Goal: Check status: Check status

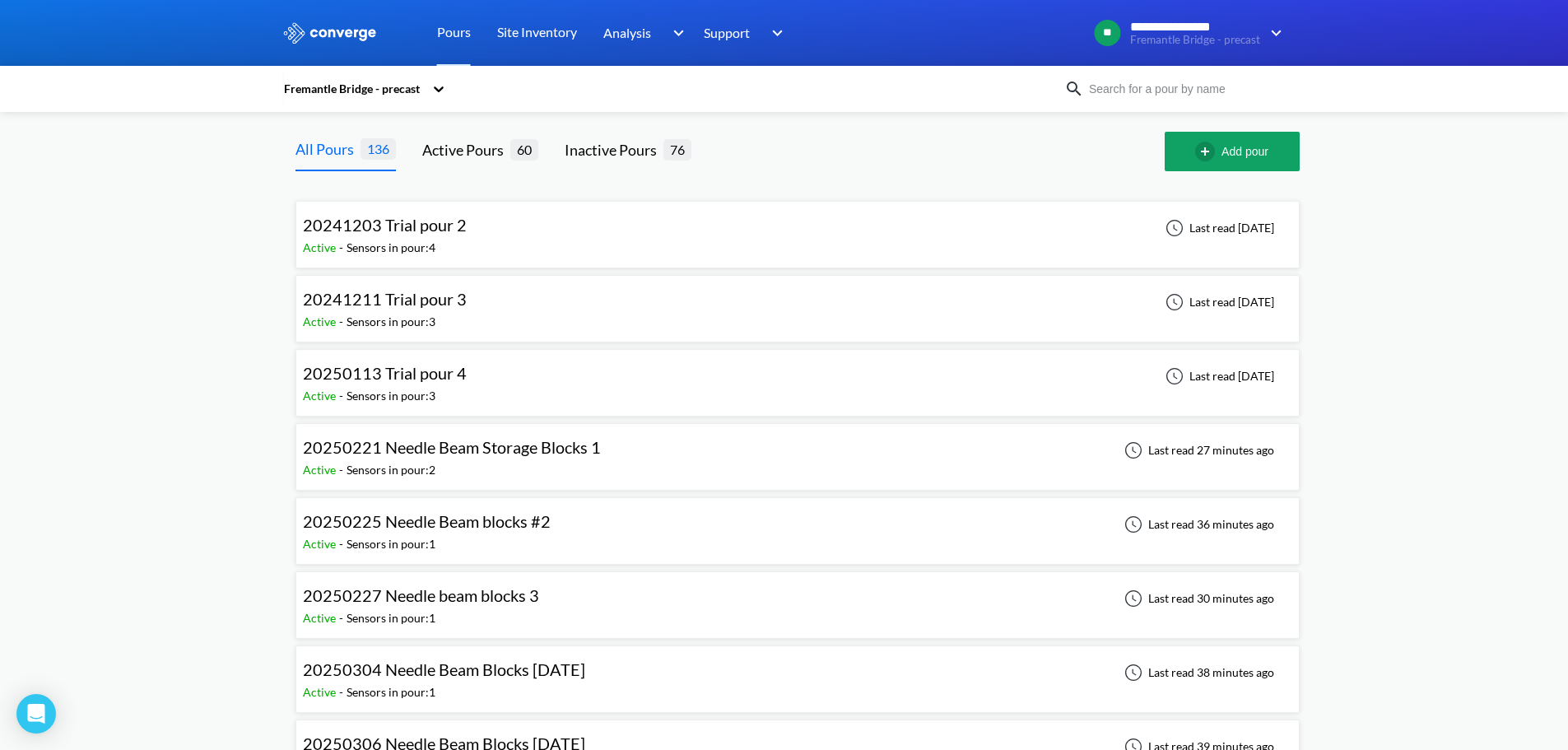
click at [1196, 97] on input at bounding box center [1183, 89] width 199 height 18
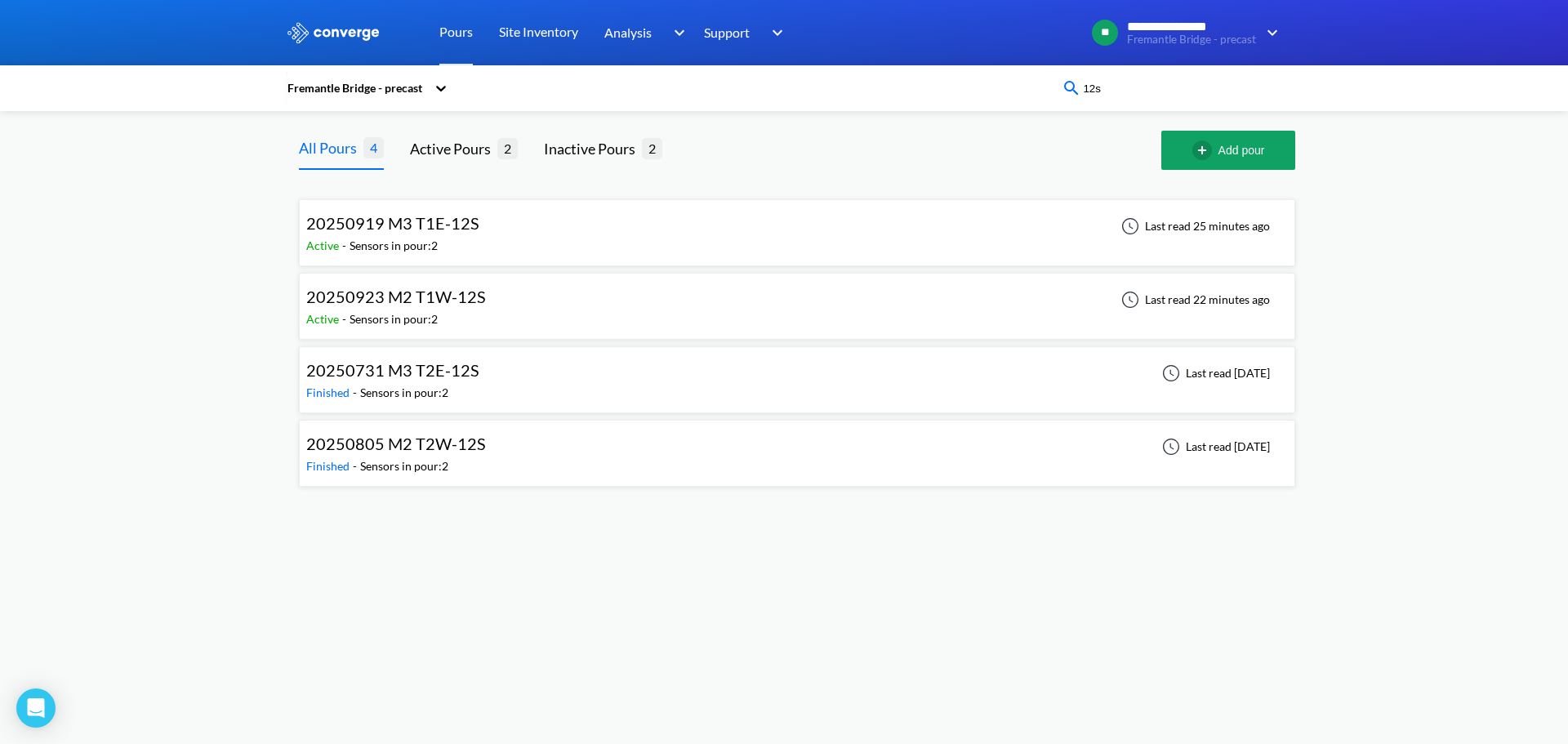
type input "12s"
click at [822, 221] on div "20250919 M3 T1E-12S Active - Sensors in pour: 2 Last read 25 minutes ago" at bounding box center [797, 233] width 982 height 52
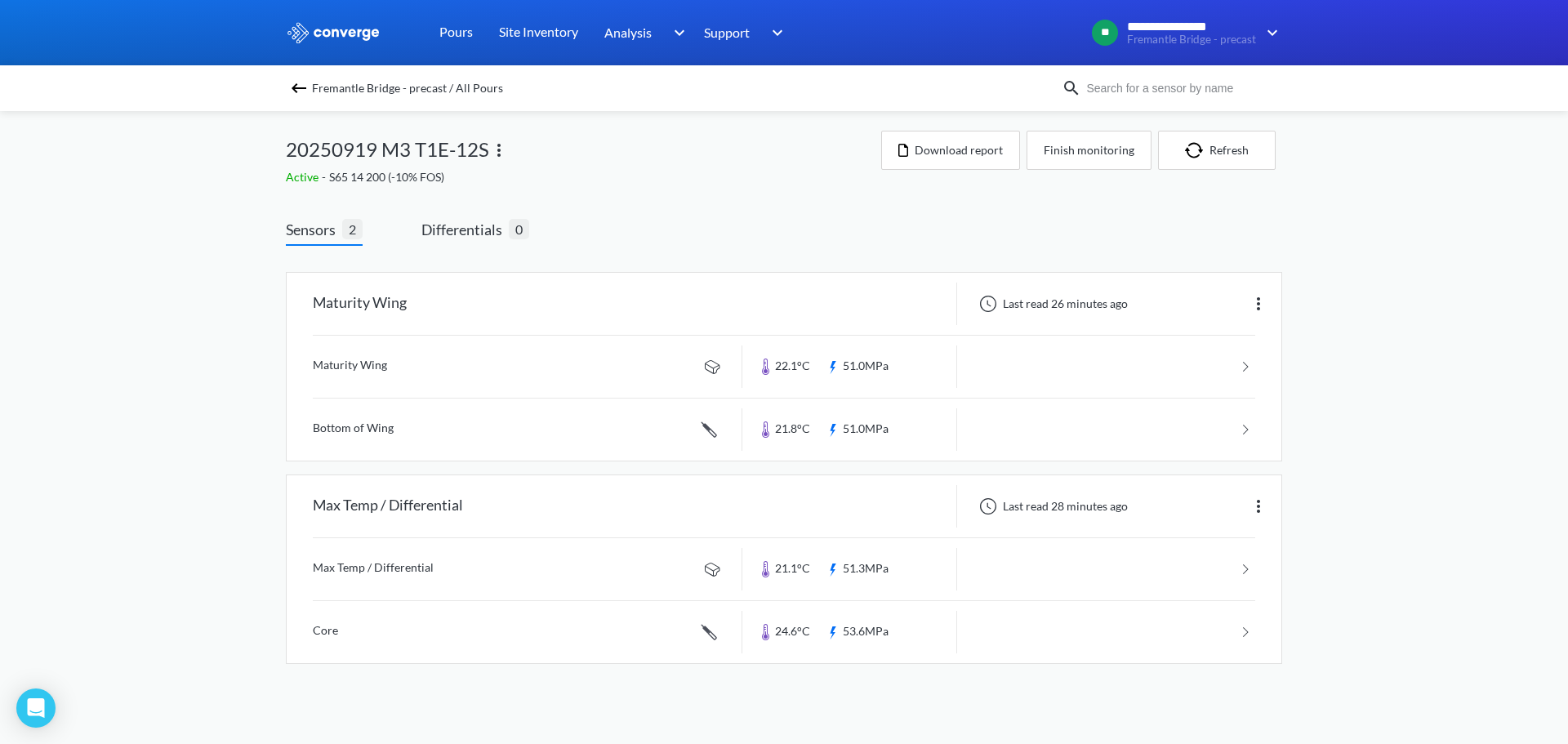
click at [302, 86] on img at bounding box center [299, 88] width 20 height 20
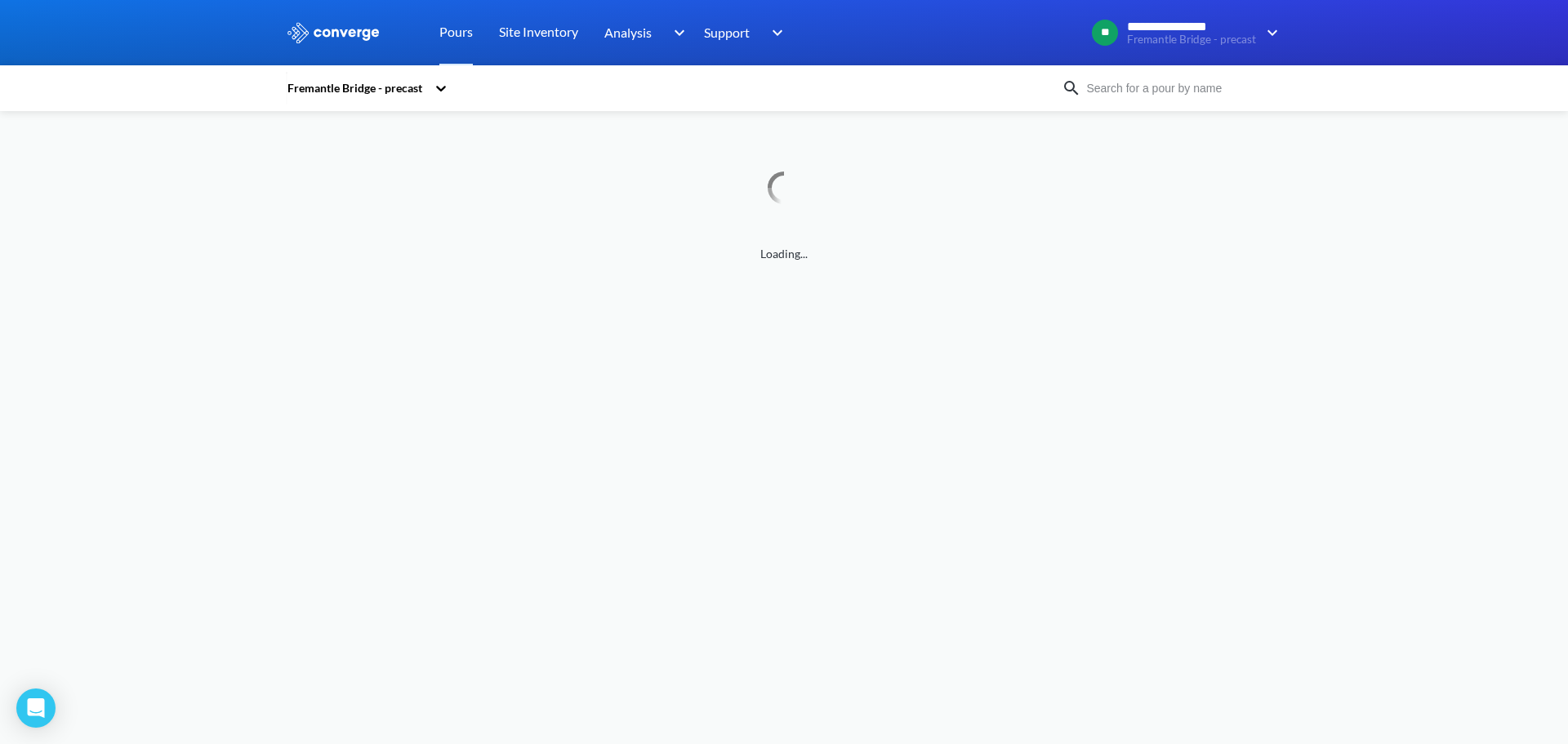
click at [1076, 91] on img at bounding box center [1071, 88] width 20 height 20
click at [1109, 93] on input at bounding box center [1180, 88] width 198 height 18
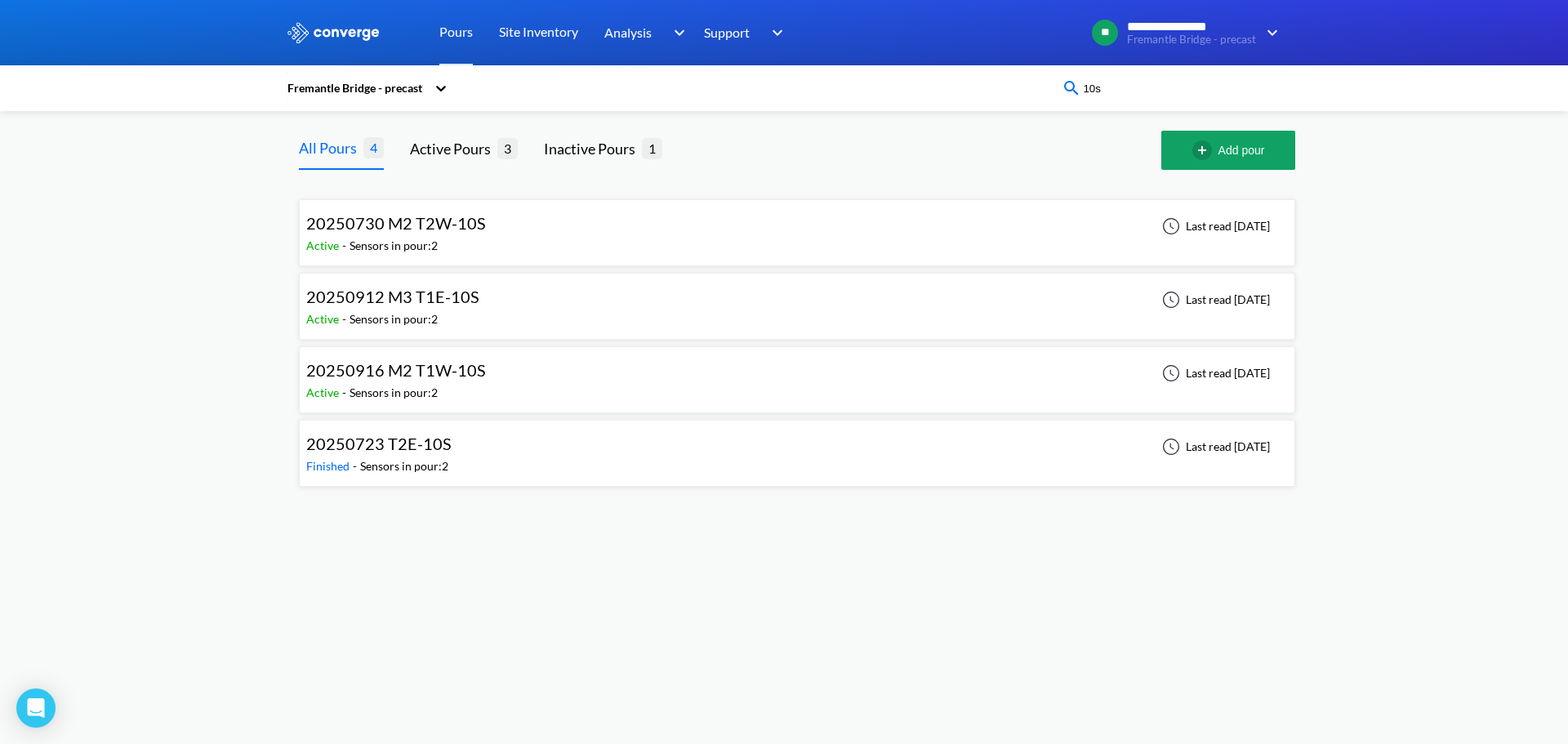
type input "10s"
click at [555, 374] on div "20250916 M2 T1W-10S Active - Sensors in pour: 2 Last read [DATE]" at bounding box center [797, 380] width 982 height 52
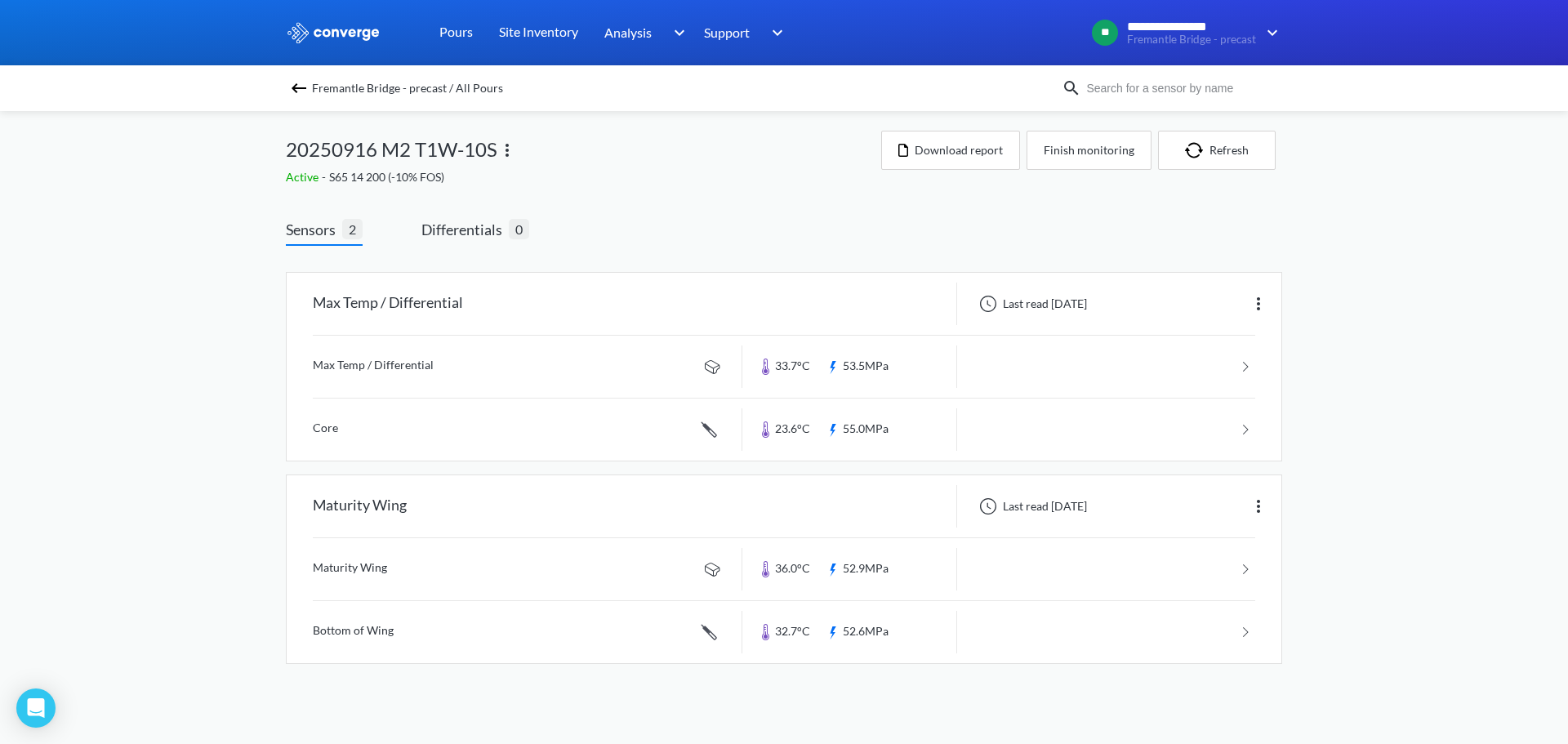
click at [1383, 295] on div "**********" at bounding box center [784, 348] width 1568 height 696
click at [296, 92] on img at bounding box center [299, 88] width 20 height 20
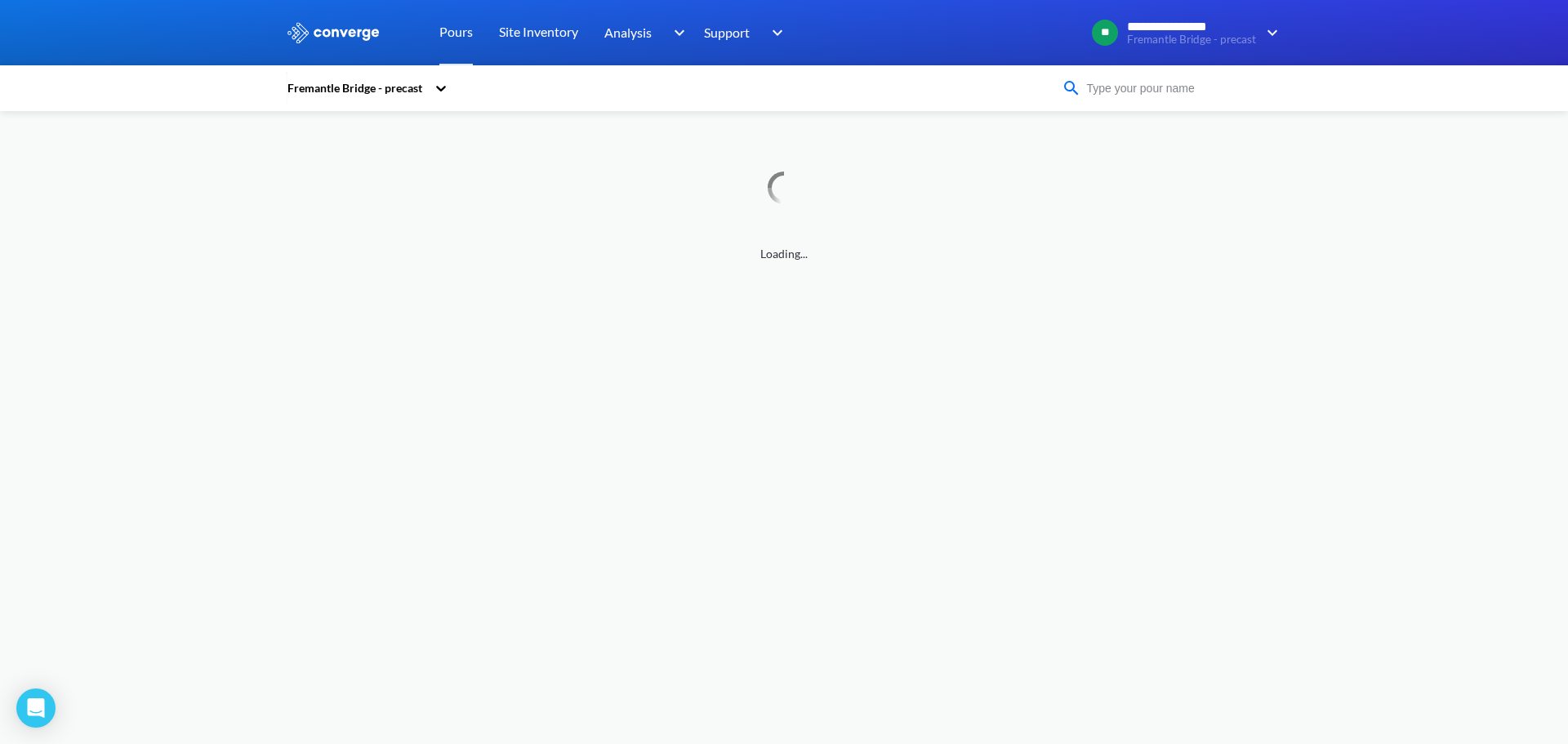
click at [1123, 85] on input at bounding box center [1180, 88] width 198 height 18
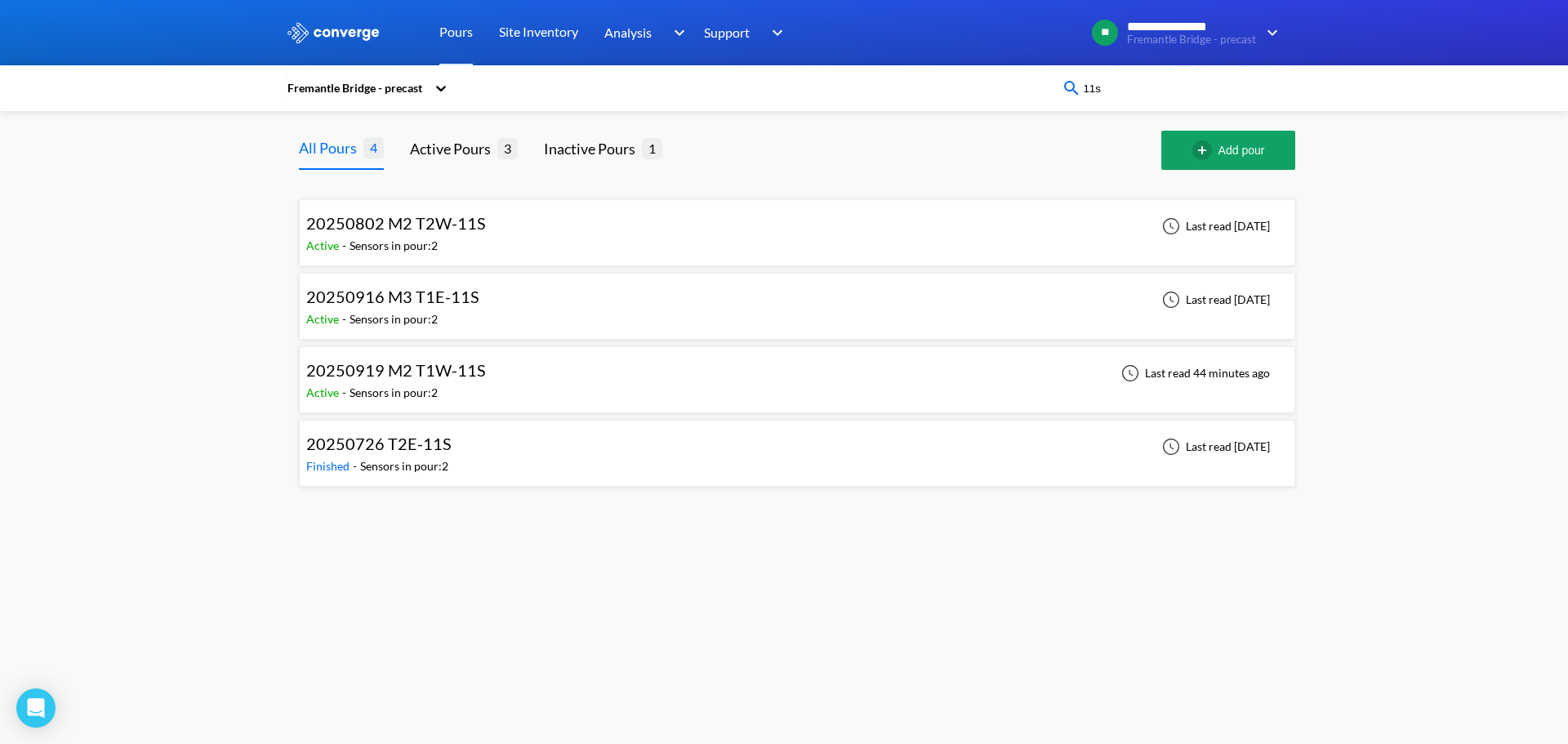
type input "11s"
click at [682, 372] on div "20250919 M2 T1W-11S Active - Sensors in pour: 2 Last read 44 minutes ago" at bounding box center [797, 380] width 982 height 52
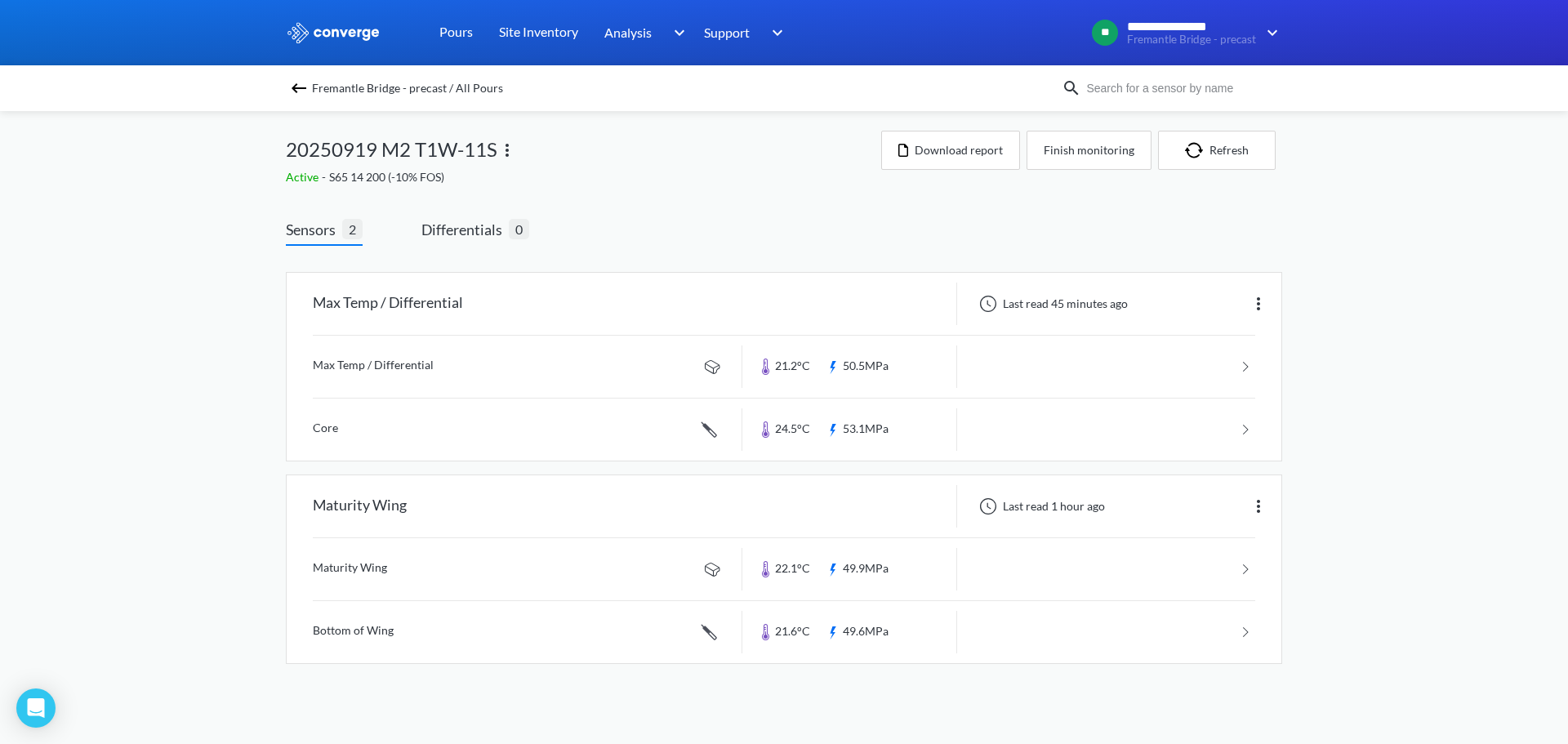
drag, startPoint x: 212, startPoint y: 457, endPoint x: 212, endPoint y: 558, distance: 101.0
click at [212, 459] on div "**********" at bounding box center [784, 348] width 1568 height 696
